Goal: Task Accomplishment & Management: Manage account settings

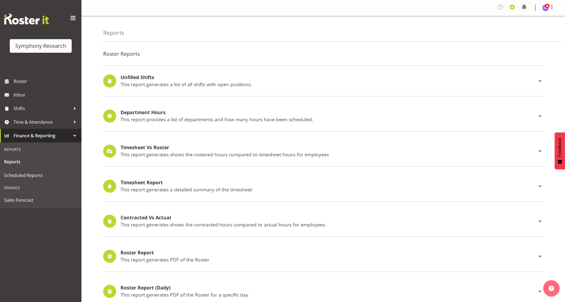
click at [511, 6] on span at bounding box center [512, 7] width 9 height 9
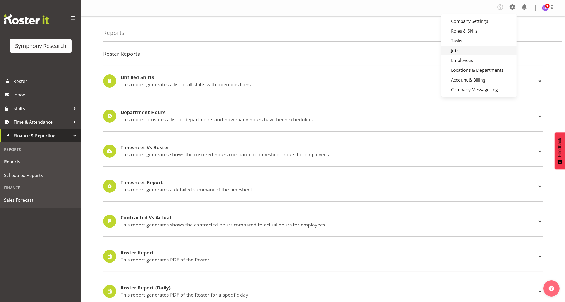
click at [457, 51] on link "Jobs" at bounding box center [479, 51] width 75 height 10
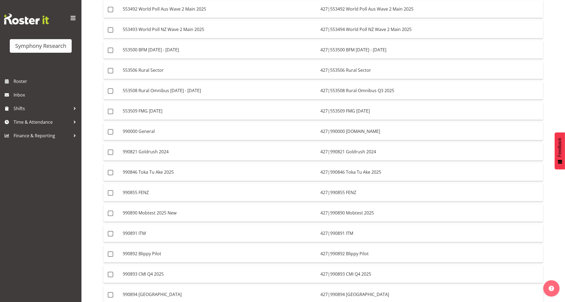
scroll to position [208, 0]
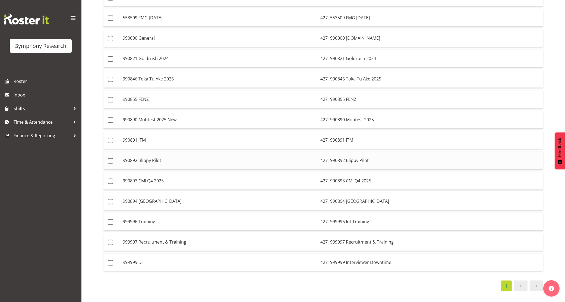
click at [327, 158] on td "427|990892 Blippy Pilot" at bounding box center [430, 161] width 225 height 18
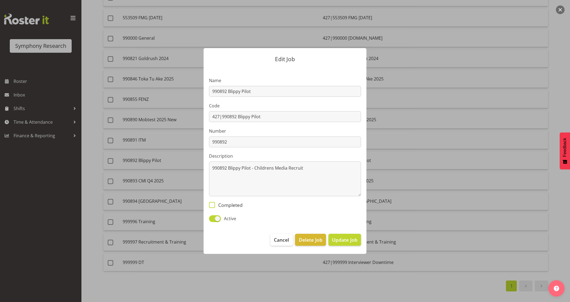
click at [238, 202] on span "Completed" at bounding box center [229, 205] width 28 height 6
click at [213, 203] on input "Completed" at bounding box center [211, 205] width 4 height 4
checkbox input "true"
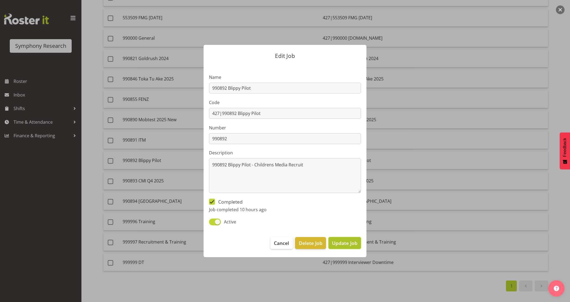
click at [342, 242] on span "Update Job" at bounding box center [345, 242] width 26 height 7
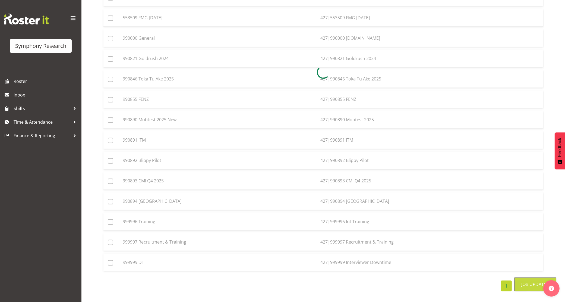
scroll to position [188, 0]
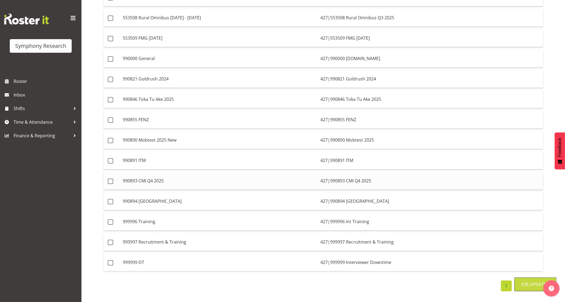
click at [315, 177] on td "990893 CMI Q4 2025" at bounding box center [220, 181] width 198 height 18
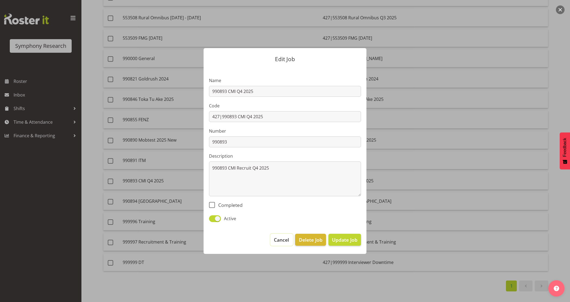
click at [286, 234] on button "Cancel" at bounding box center [281, 240] width 22 height 12
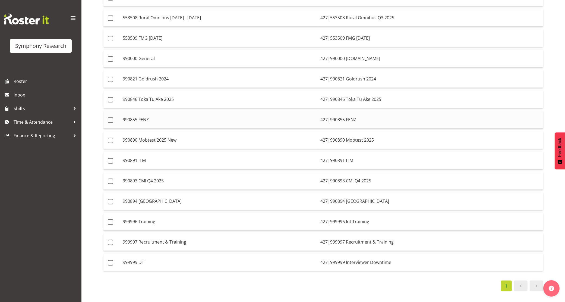
click at [193, 116] on td "990855 FENZ" at bounding box center [220, 120] width 198 height 18
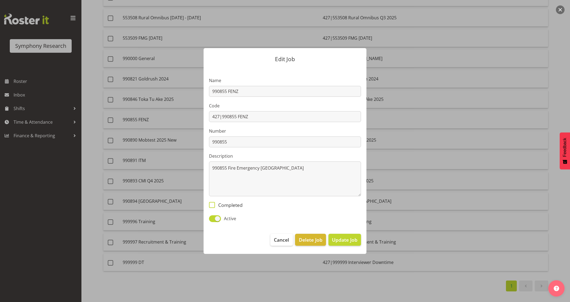
click at [233, 202] on span "Completed" at bounding box center [229, 205] width 28 height 6
click at [213, 203] on input "Completed" at bounding box center [211, 205] width 4 height 4
checkbox input "true"
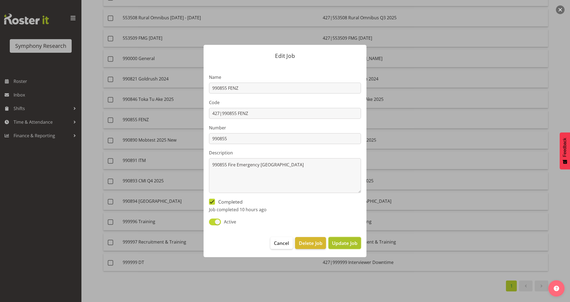
click at [349, 244] on span "Update Job" at bounding box center [345, 242] width 26 height 7
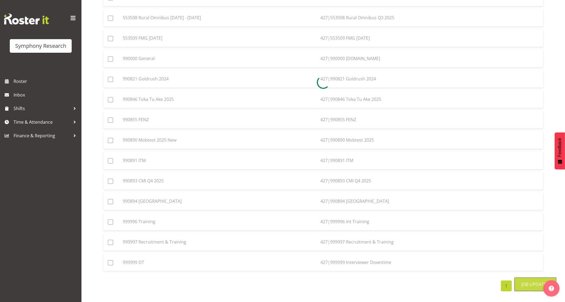
scroll to position [168, 0]
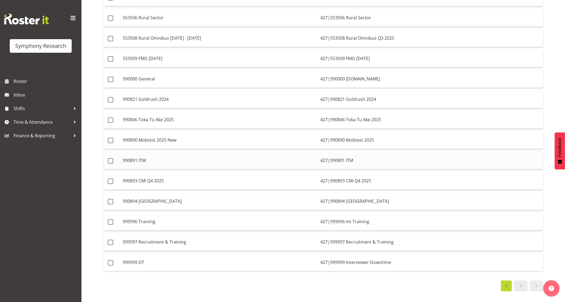
click at [200, 152] on td "990891 ITM" at bounding box center [220, 161] width 198 height 18
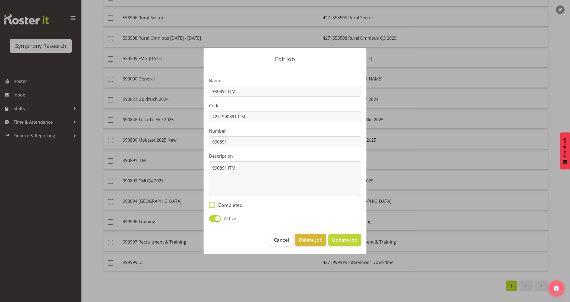
click at [233, 204] on span "Completed" at bounding box center [229, 205] width 28 height 6
click at [213, 204] on input "Completed" at bounding box center [211, 205] width 4 height 4
checkbox input "true"
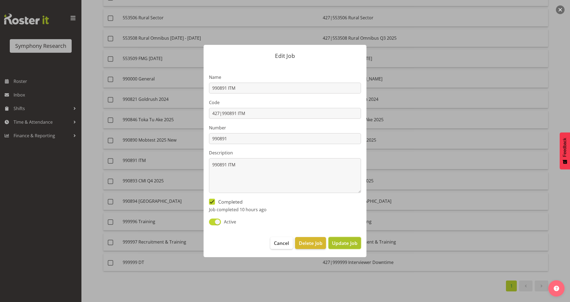
click at [346, 247] on button "Update Job" at bounding box center [345, 243] width 33 height 12
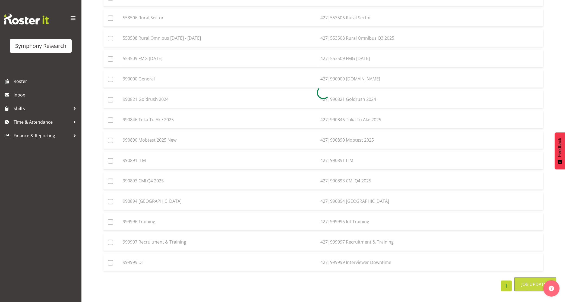
scroll to position [147, 0]
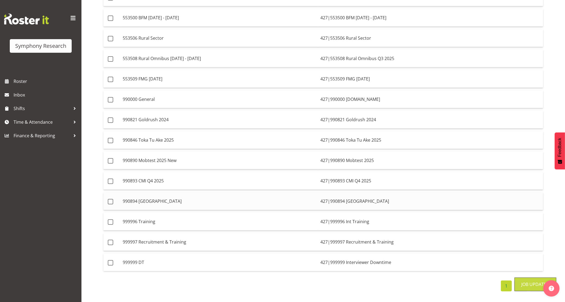
click at [242, 193] on td "990894 [GEOGRAPHIC_DATA]" at bounding box center [220, 201] width 198 height 18
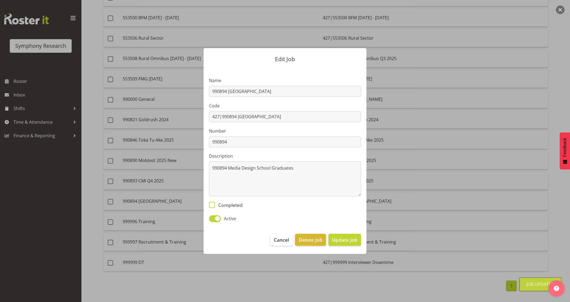
click at [236, 203] on span "Completed" at bounding box center [229, 205] width 28 height 6
click at [213, 203] on input "Completed" at bounding box center [211, 205] width 4 height 4
checkbox input "true"
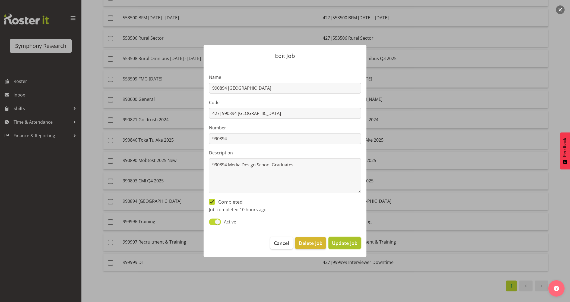
click at [342, 243] on span "Update Job" at bounding box center [345, 242] width 26 height 7
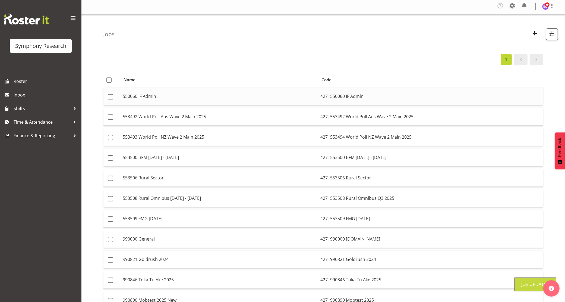
scroll to position [0, 0]
click at [532, 35] on span "button" at bounding box center [534, 34] width 7 height 7
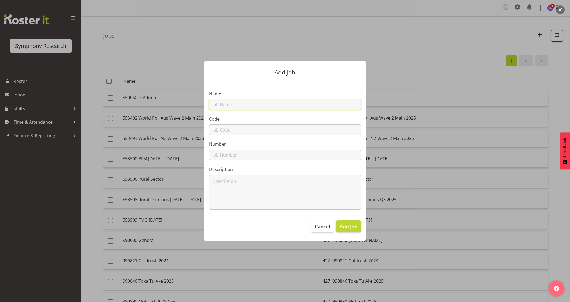
click at [241, 103] on input "text" at bounding box center [285, 104] width 152 height 11
drag, startPoint x: 229, startPoint y: 102, endPoint x: 228, endPoint y: 119, distance: 16.9
click at [229, 102] on input "text" at bounding box center [285, 104] width 152 height 11
paste input "990897 Blippy Main"
type input "990897 Blippy Main"
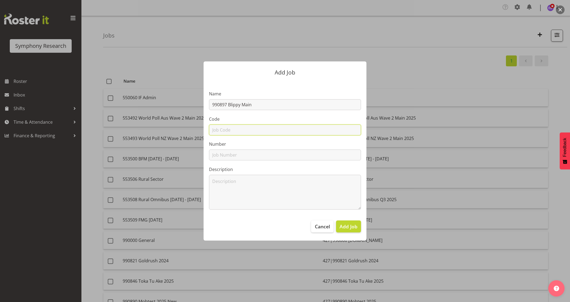
click at [229, 128] on input "text" at bounding box center [285, 129] width 152 height 11
paste input "990897 Blippy Main"
type input "990897 Blippy Main"
drag, startPoint x: 226, startPoint y: 153, endPoint x: 226, endPoint y: 158, distance: 4.9
click at [226, 153] on input "text" at bounding box center [285, 154] width 152 height 11
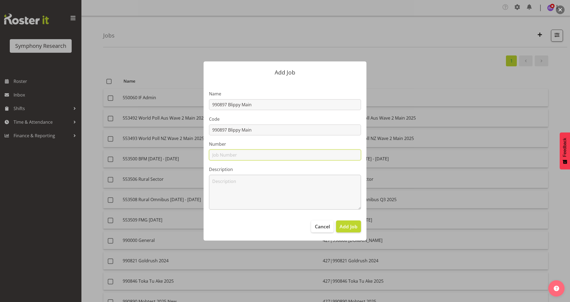
paste input "990897 Blippy Main"
type input "990897 Blippy Main"
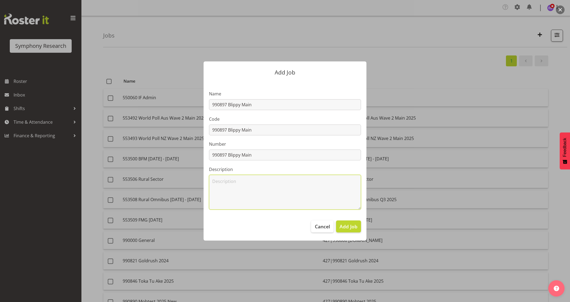
click at [221, 185] on textarea at bounding box center [285, 192] width 152 height 35
paste textarea "990897 Blippy Main"
type textarea "990897 Blippy Main"
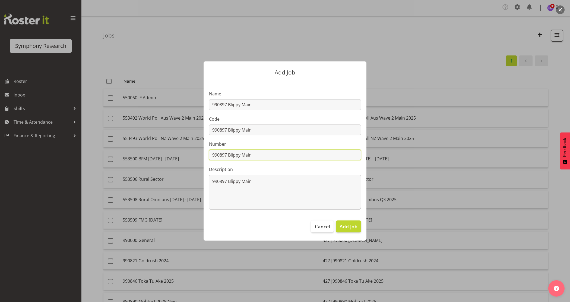
drag, startPoint x: 228, startPoint y: 152, endPoint x: 309, endPoint y: 140, distance: 81.5
click at [304, 145] on div "Number 990897 Blippy Main" at bounding box center [285, 151] width 152 height 20
type input "990897"
click at [211, 130] on input "990897 Blippy Main" at bounding box center [285, 129] width 152 height 11
type input "427|990897 Blippy Main"
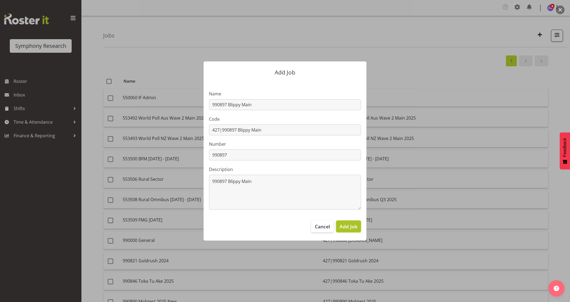
click at [351, 224] on span "Add Job" at bounding box center [349, 226] width 18 height 7
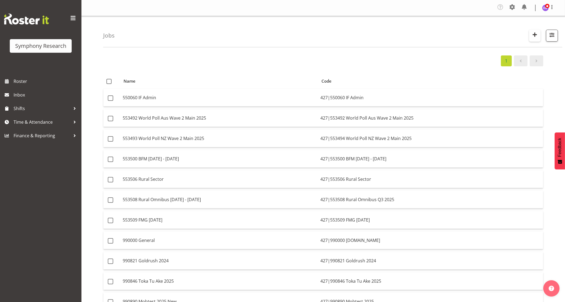
click at [533, 33] on span "button" at bounding box center [534, 34] width 7 height 7
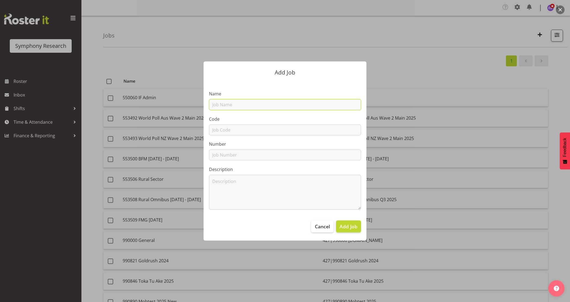
click at [253, 100] on input "text" at bounding box center [285, 104] width 152 height 11
paste input "990895 Screening"
type input "990895 Screening"
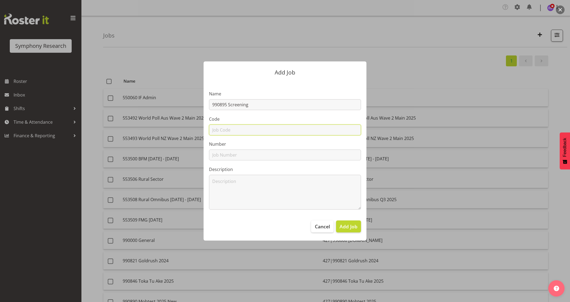
click at [225, 133] on input "text" at bounding box center [285, 129] width 152 height 11
paste input "990895 Screening"
type input "990895 Screening"
click at [224, 153] on input "text" at bounding box center [285, 154] width 152 height 11
paste input "990895 Screening"
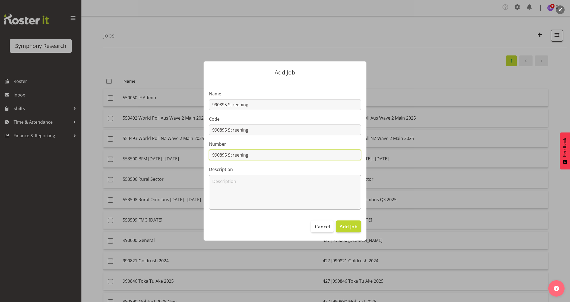
type input "990895 Screening"
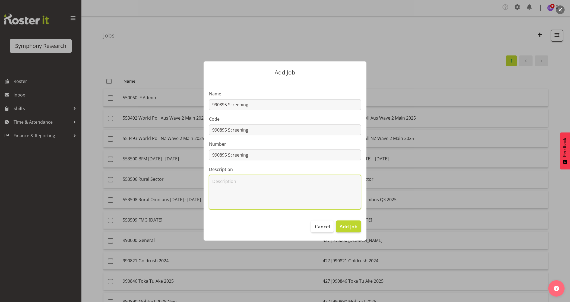
click at [225, 185] on textarea at bounding box center [285, 192] width 152 height 35
paste textarea "990895 Screening"
type textarea "990895 Screening"
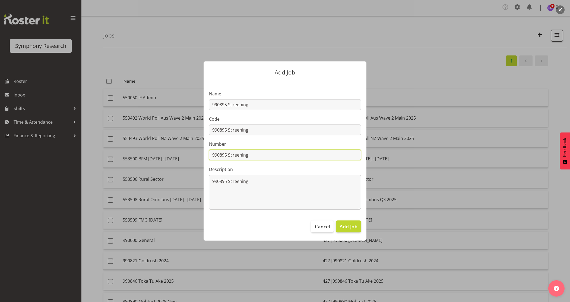
drag, startPoint x: 226, startPoint y: 153, endPoint x: 371, endPoint y: 140, distance: 145.8
click at [367, 143] on div "Add Job Name 990895 Screening Code 990895 Screening Number 990895 Screening Des…" at bounding box center [285, 151] width 174 height 206
type input "990895"
click at [213, 127] on input "990895 Screening" at bounding box center [285, 129] width 152 height 11
type input "427|990895 Screening"
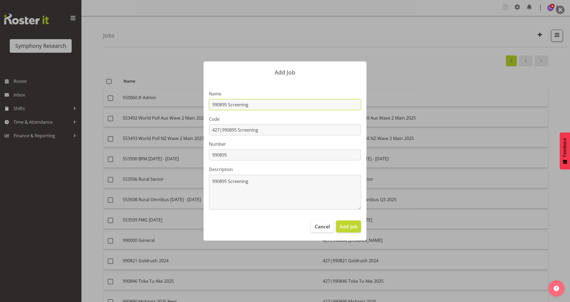
drag, startPoint x: 228, startPoint y: 101, endPoint x: 270, endPoint y: 95, distance: 42.5
click at [229, 101] on input "990895 Screening" at bounding box center [285, 104] width 152 height 11
type input "990895 Bowel Screening"
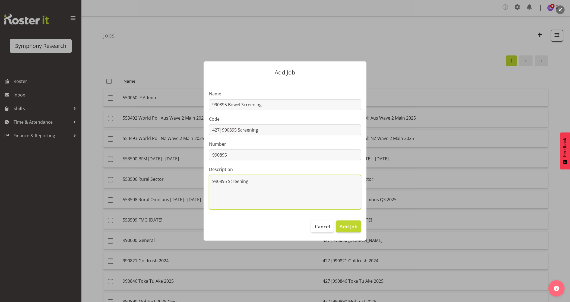
click at [273, 180] on textarea "990895 Screening" at bounding box center [285, 192] width 152 height 35
type textarea "990895 Bowel Screening Recruitment"
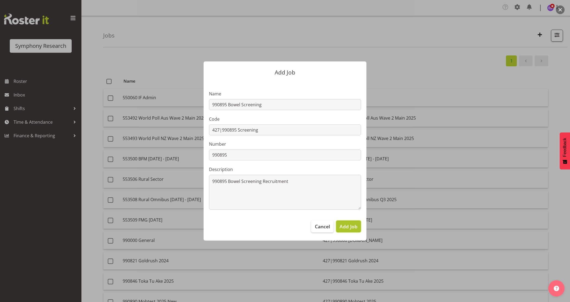
click at [353, 226] on span "Add Job" at bounding box center [349, 226] width 18 height 7
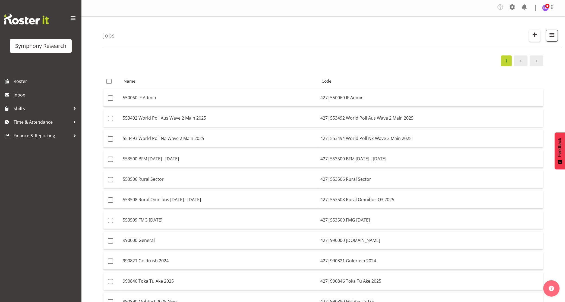
click at [538, 33] on span "button" at bounding box center [534, 34] width 7 height 7
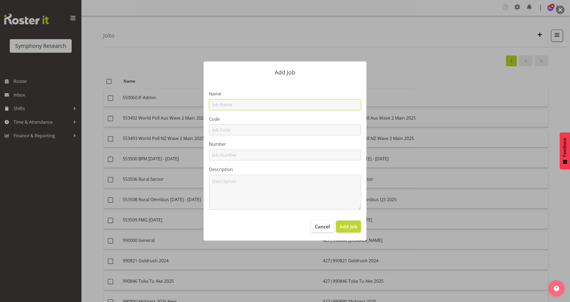
drag, startPoint x: 266, startPoint y: 103, endPoint x: 259, endPoint y: 108, distance: 8.3
click at [266, 103] on input "text" at bounding box center [285, 104] width 152 height 11
paste input "990896 Possums"
type input "990896 Possums"
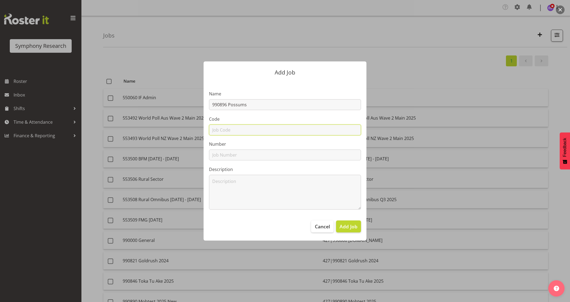
drag, startPoint x: 228, startPoint y: 132, endPoint x: 227, endPoint y: 136, distance: 3.6
click at [228, 132] on input "text" at bounding box center [285, 129] width 152 height 11
paste input "990896 Possums"
type input "990896 Possums"
click at [226, 151] on input "text" at bounding box center [285, 154] width 152 height 11
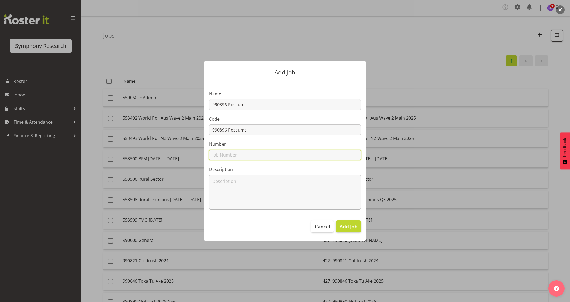
paste input "990896 Possums"
type input "990896 Possums"
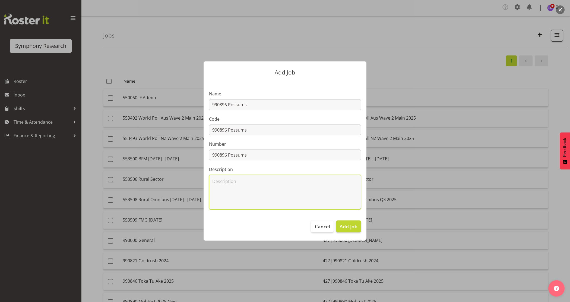
click at [224, 185] on textarea at bounding box center [285, 192] width 152 height 35
paste textarea "990896 Possums"
type textarea "990896 Possums"
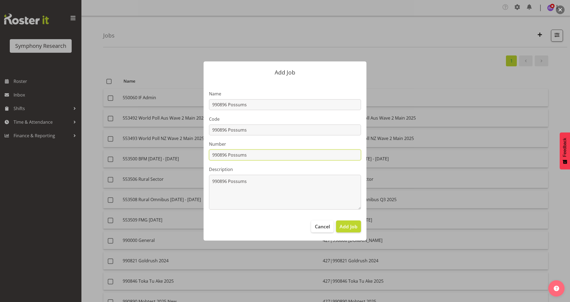
drag, startPoint x: 229, startPoint y: 155, endPoint x: 278, endPoint y: 155, distance: 49.7
click at [276, 155] on input "990896 Possums" at bounding box center [285, 154] width 152 height 11
type input "990896"
click at [211, 128] on input "990896 Possums" at bounding box center [285, 129] width 152 height 11
type input "427|990896 Possums"
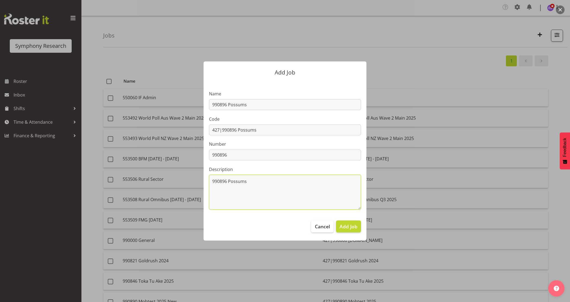
click at [254, 182] on textarea "990896 Possums" at bounding box center [285, 192] width 152 height 35
type textarea "990896 Possums Pest Control"
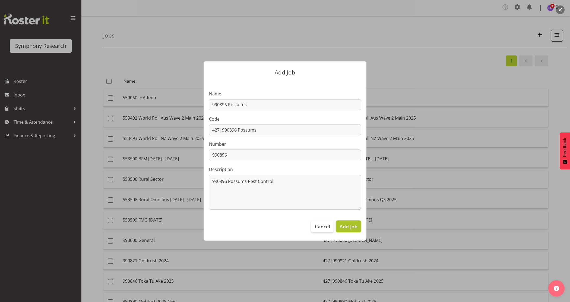
click at [346, 223] on span "Add Job" at bounding box center [349, 226] width 18 height 7
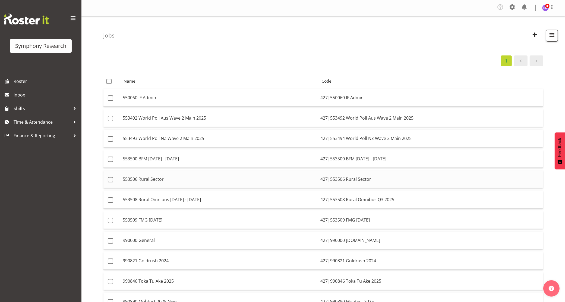
scroll to position [188, 0]
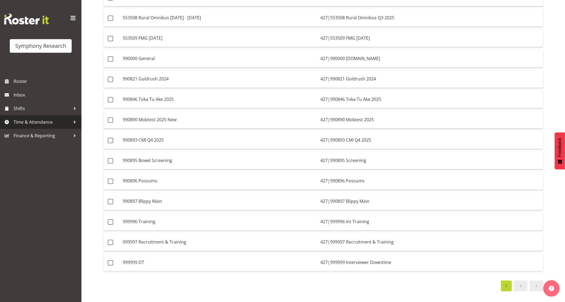
click at [41, 119] on span "Time & Attendance" at bounding box center [42, 122] width 57 height 8
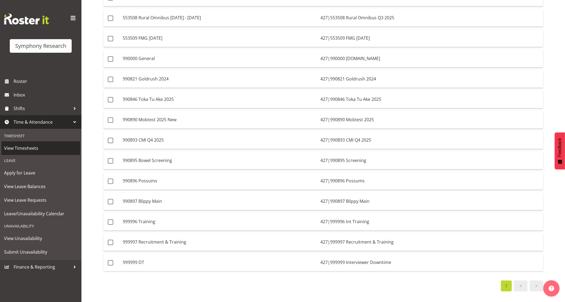
click at [33, 147] on span "View Timesheets" at bounding box center [40, 148] width 73 height 8
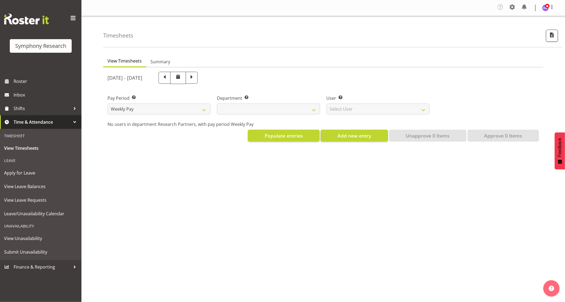
select select
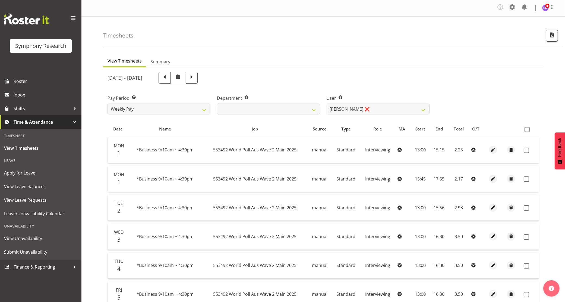
drag, startPoint x: 405, startPoint y: 109, endPoint x: 404, endPoint y: 73, distance: 36.2
click at [404, 73] on div "September 1st - September 7th 2025" at bounding box center [269, 78] width 322 height 12
click at [385, 112] on select "Abbey Craib ❌ Aditi Jaiswal ❌ Afizah Khan ❌ Aggie Salamone ❌ Akalita Vi ❌ Alan …" at bounding box center [378, 108] width 103 height 11
select select "1833"
click at [327, 103] on select "Abbey Craib ❌ Aditi Jaiswal ❌ Afizah Khan ❌ Aggie Salamone ❌ Akalita Vi ❌ Alan …" at bounding box center [378, 108] width 103 height 11
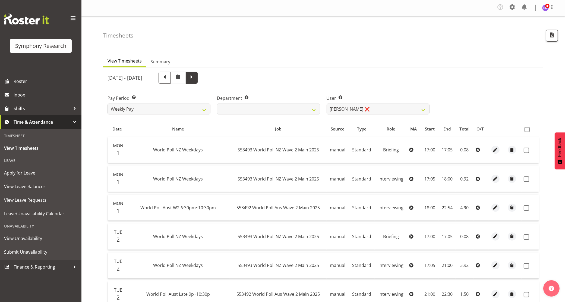
click at [195, 75] on span at bounding box center [191, 77] width 7 height 7
select select
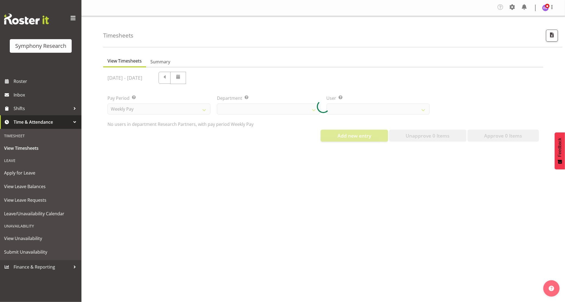
select select "1833"
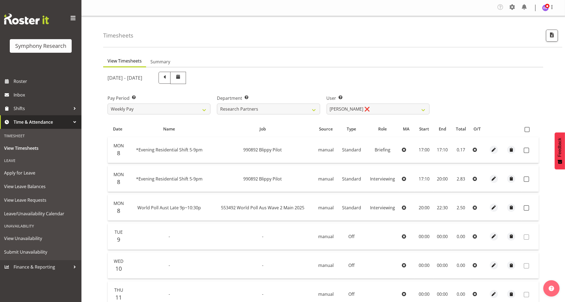
click at [258, 151] on span "990892 Blippy Pilot" at bounding box center [262, 150] width 39 height 6
click at [492, 150] on span "button" at bounding box center [494, 150] width 6 height 6
select select "Standard"
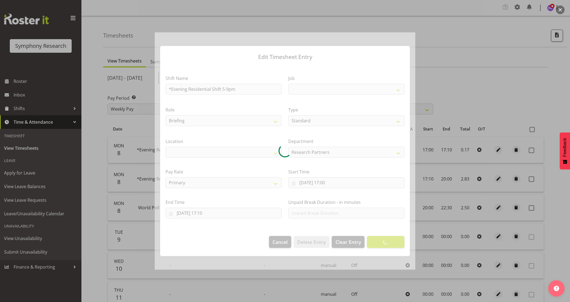
select select
select select "39"
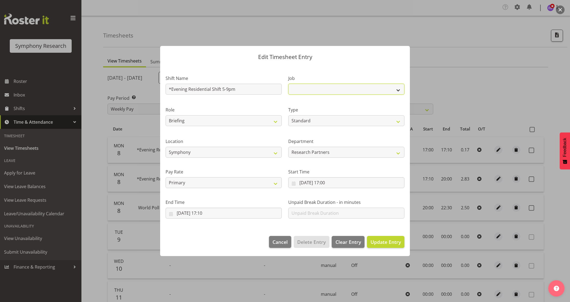
click at [399, 89] on select "550060 IF Admin 553492 World Poll Aus Wave 2 Main 2025 553493 World Poll NZ Wav…" at bounding box center [346, 89] width 116 height 11
select select "10631"
click at [288, 84] on select "550060 IF Admin 553492 World Poll Aus Wave 2 Main 2025 553493 World Poll NZ Wav…" at bounding box center [346, 89] width 116 height 11
click at [388, 241] on span "Update Entry" at bounding box center [386, 241] width 30 height 7
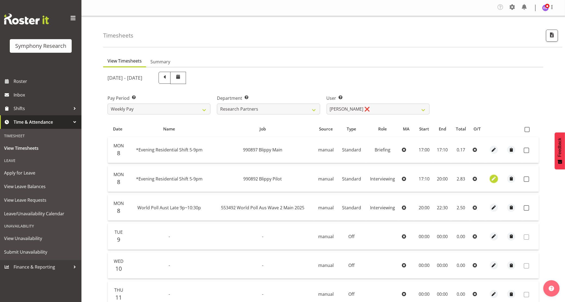
click at [493, 179] on span "button" at bounding box center [494, 178] width 6 height 6
select select "47"
select select "Standard"
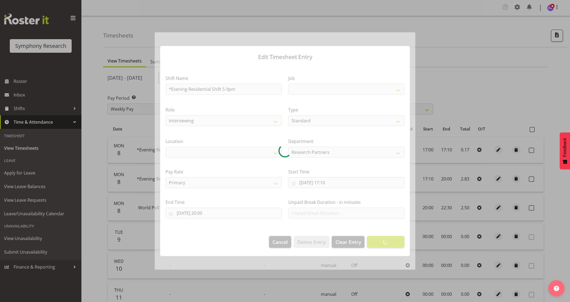
select select
select select "39"
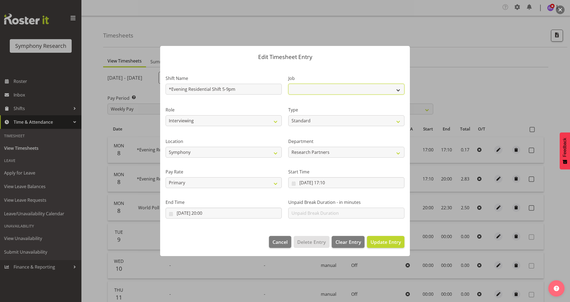
click at [353, 90] on select "550060 IF Admin 553492 World Poll Aus Wave 2 Main 2025 553493 World Poll NZ Wav…" at bounding box center [346, 89] width 116 height 11
select select "10631"
click at [288, 84] on select "550060 IF Admin 553492 World Poll Aus Wave 2 Main 2025 553493 World Poll NZ Wav…" at bounding box center [346, 89] width 116 height 11
click at [383, 240] on span "Update Entry" at bounding box center [386, 241] width 30 height 7
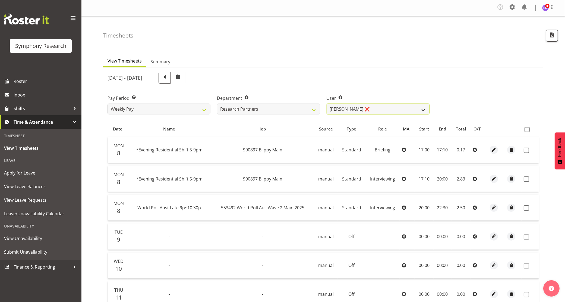
click at [396, 114] on select "Abbey Craib ❌ Aditi Jaiswal ❌ Afizah Khan ❌ Aggie Salamone ❌ Akalita Vi ❌ Alan …" at bounding box center [378, 108] width 103 height 11
select select "1983"
click at [327, 103] on select "Abbey Craib ❌ Aditi Jaiswal ❌ Afizah Khan ❌ Aggie Salamone ❌ Akalita Vi ❌ Alan …" at bounding box center [378, 108] width 103 height 11
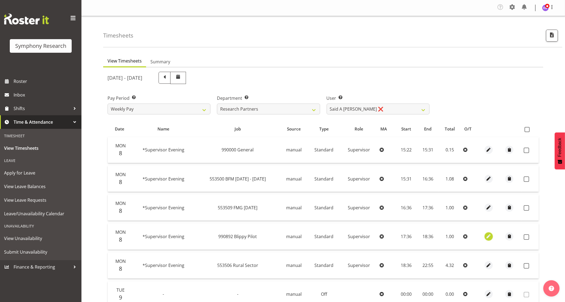
click at [486, 235] on span "button" at bounding box center [489, 236] width 6 height 6
select select "Standard"
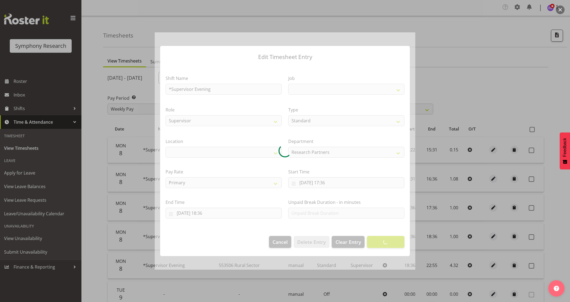
select select
select select "39"
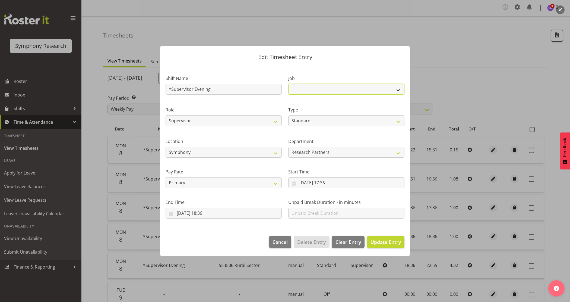
click at [399, 90] on select "550060 IF Admin 553492 World Poll Aus Wave 2 Main 2025 553493 World Poll NZ Wav…" at bounding box center [346, 89] width 116 height 11
select select "10631"
click at [288, 84] on select "550060 IF Admin 553492 World Poll Aus Wave 2 Main 2025 553493 World Poll NZ Wav…" at bounding box center [346, 89] width 116 height 11
click at [386, 244] on span "Update Entry" at bounding box center [386, 241] width 30 height 7
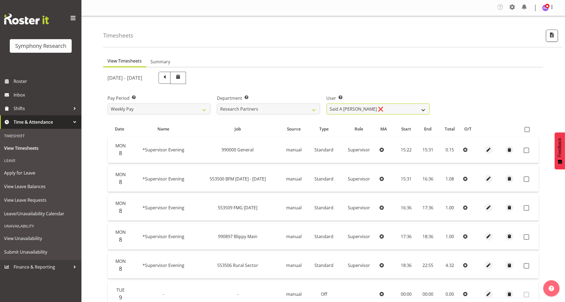
click at [364, 111] on select "Abbey Craib ❌ Aditi Jaiswal ❌ Afizah Khan ❌ Aggie Salamone ❌ Akalita Vi ❌ Alan …" at bounding box center [378, 108] width 103 height 11
select select "1264"
click at [327, 103] on select "Abbey Craib ❌ Aditi Jaiswal ❌ Afizah Khan ❌ Aggie Salamone ❌ Akalita Vi ❌ Alan …" at bounding box center [378, 108] width 103 height 11
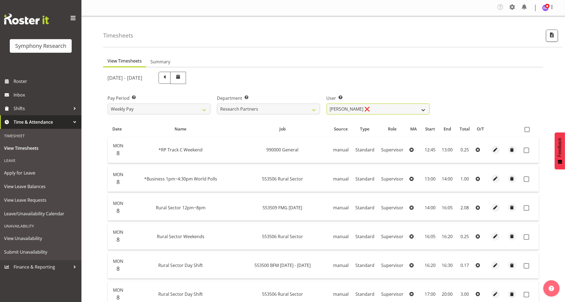
click at [352, 106] on select "Abbey Craib ❌ Aditi Jaiswal ❌ Afizah Khan ❌ Aggie Salamone ❌ Akalita Vi ❌ Alan …" at bounding box center [378, 108] width 103 height 11
click at [365, 72] on div "September 8th - September 14th 2025" at bounding box center [269, 78] width 322 height 12
click at [287, 60] on ul "View Timesheets Summary" at bounding box center [323, 61] width 440 height 12
click at [295, 77] on div "September 8th - September 14th 2025" at bounding box center [269, 78] width 322 height 12
click at [290, 34] on div "Timesheets" at bounding box center [332, 31] width 459 height 31
